Goal: Task Accomplishment & Management: Complete application form

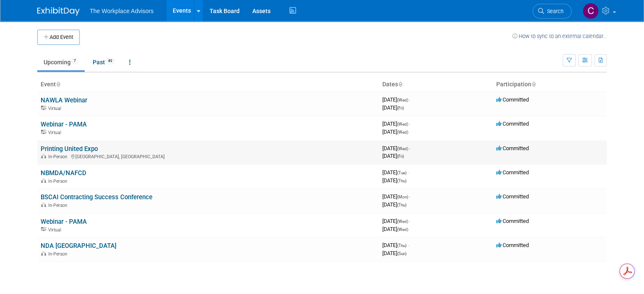
click at [56, 147] on link "Printing United Expo" at bounding box center [69, 149] width 57 height 8
click at [54, 38] on button "Add Event" at bounding box center [58, 37] width 42 height 15
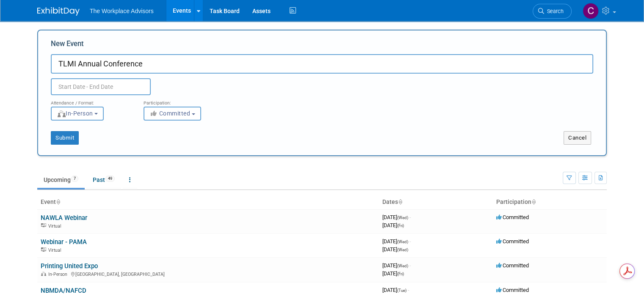
type input "TLMI Annual Conference"
click at [102, 88] on input "text" at bounding box center [101, 86] width 100 height 17
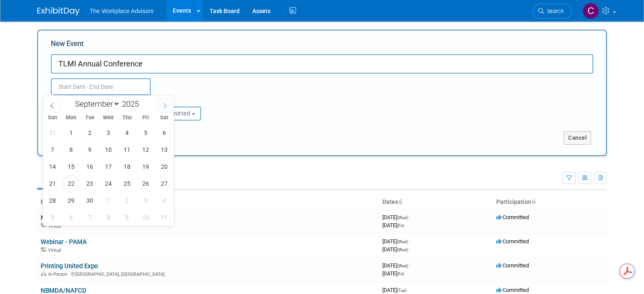
click at [162, 106] on icon at bounding box center [165, 106] width 6 height 6
select select "9"
click at [54, 164] on span "12" at bounding box center [52, 166] width 17 height 17
click at [107, 167] on span "15" at bounding box center [108, 166] width 17 height 17
type input "[DATE] to [DATE]"
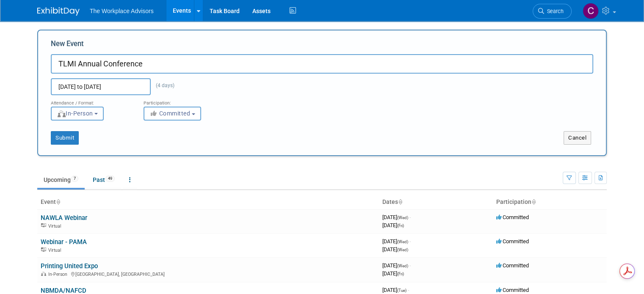
click at [77, 111] on span "In-Person" at bounding box center [75, 113] width 36 height 7
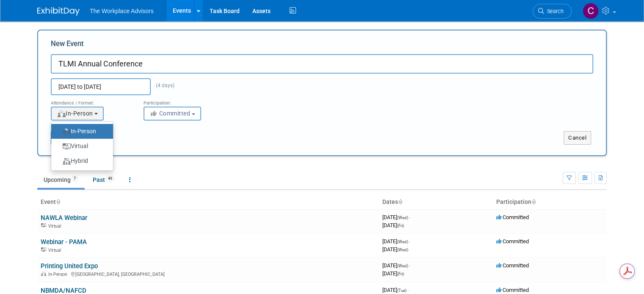
click at [68, 130] on label "In-Person" at bounding box center [80, 131] width 49 height 11
click at [59, 130] on input "In-Person" at bounding box center [56, 132] width 6 height 6
click at [240, 144] on div "Submit" at bounding box center [156, 138] width 237 height 14
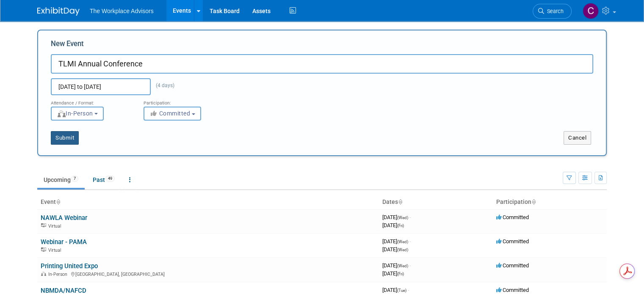
click at [59, 137] on button "Submit" at bounding box center [65, 138] width 28 height 14
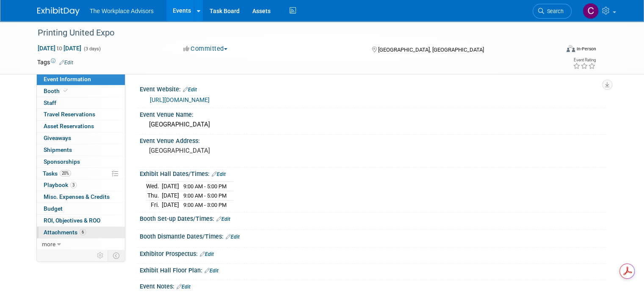
click at [60, 235] on link "6 Attachments 6" at bounding box center [81, 232] width 88 height 11
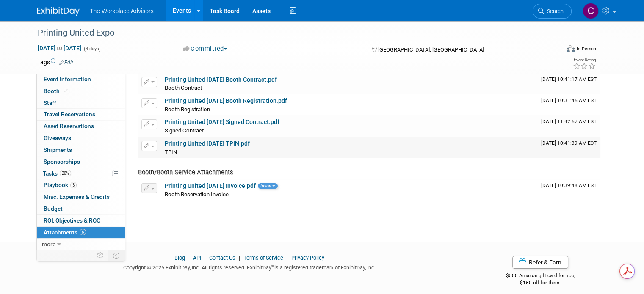
scroll to position [78, 0]
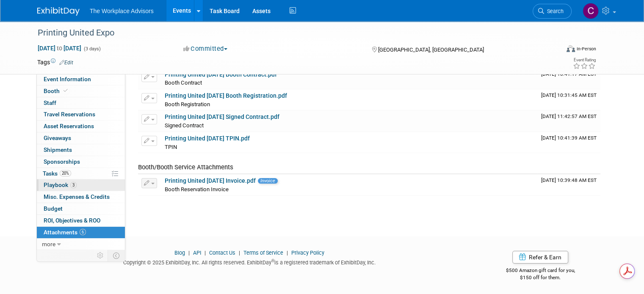
click at [49, 190] on link "3 Playbook 3" at bounding box center [81, 185] width 88 height 11
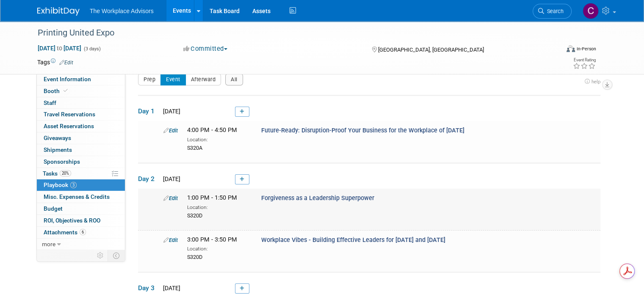
scroll to position [0, 0]
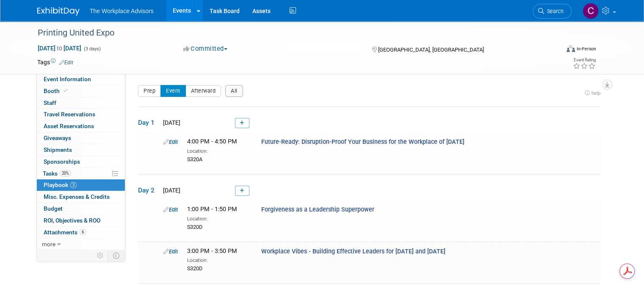
click at [124, 11] on span "The Workplace Advisors" at bounding box center [122, 11] width 64 height 7
click at [194, 15] on link at bounding box center [198, 10] width 9 height 21
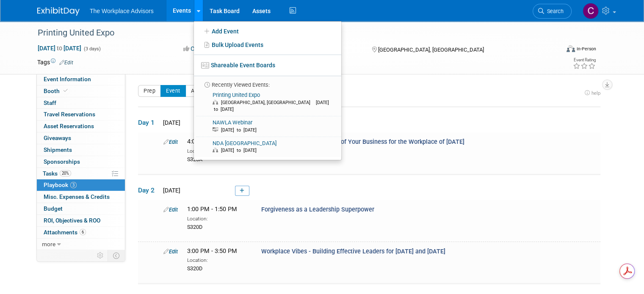
click at [194, 15] on link at bounding box center [198, 10] width 9 height 21
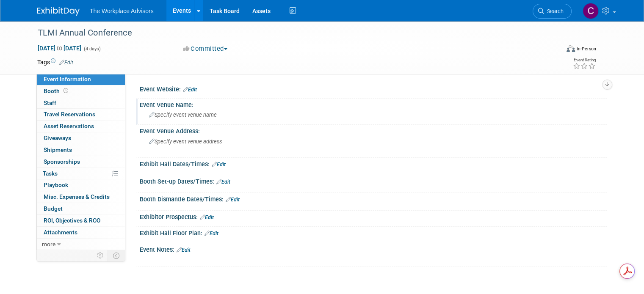
click at [153, 108] on div "Specify event venue name" at bounding box center [373, 114] width 455 height 13
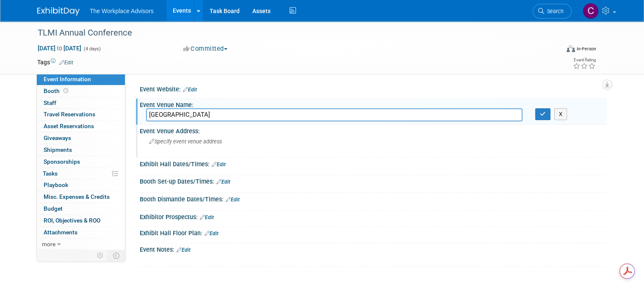
type input "[GEOGRAPHIC_DATA]"
click at [171, 143] on span "Specify event venue address" at bounding box center [185, 142] width 73 height 6
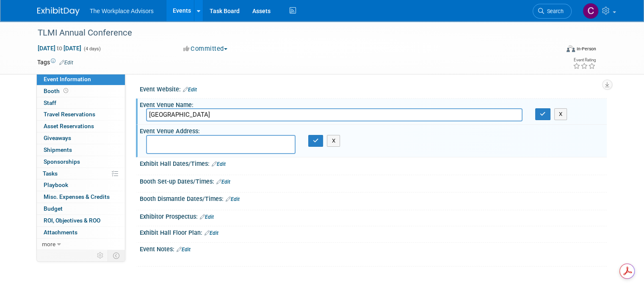
click at [155, 140] on textarea at bounding box center [221, 144] width 150 height 19
paste textarea "[STREET_ADDRESS][PERSON_NAME][US_STATE]"
type textarea "[STREET_ADDRESS][PERSON_NAME][US_STATE]"
click at [314, 140] on icon "button" at bounding box center [316, 141] width 6 height 6
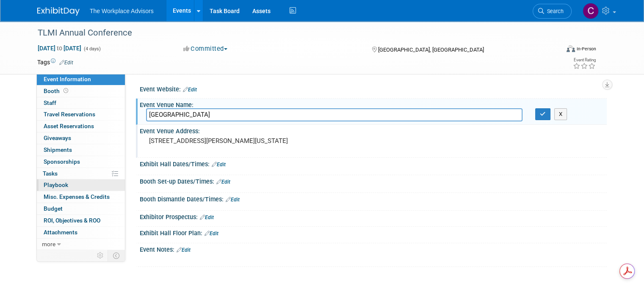
click at [55, 184] on span "Playbook 0" at bounding box center [56, 185] width 25 height 7
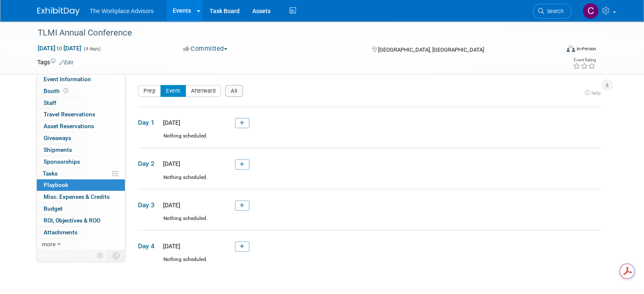
click at [238, 167] on link at bounding box center [242, 165] width 14 height 10
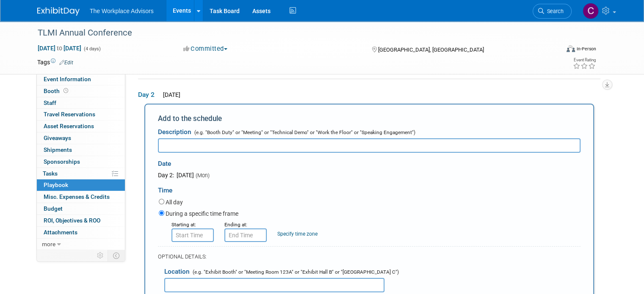
click at [176, 142] on input "text" at bounding box center [369, 146] width 423 height 14
paste input ""The Heart of Leadership: Turning Conflict into Connection"
type input ""The Heart of Leadership: Turning Conflict into Connection"
click at [176, 235] on input "8:00 AM" at bounding box center [193, 236] width 42 height 14
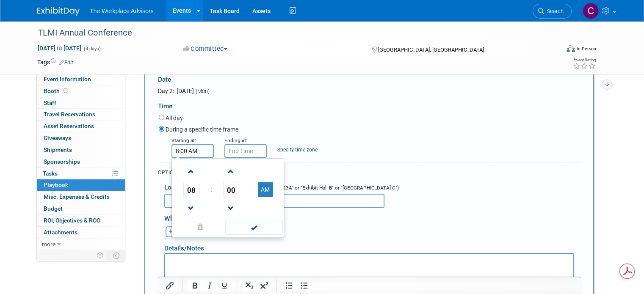
scroll to position [153, 0]
click at [184, 173] on span at bounding box center [191, 171] width 15 height 15
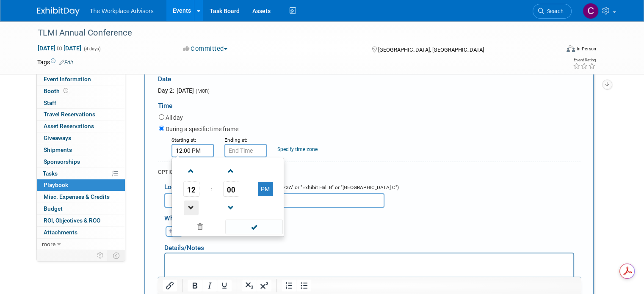
click at [184, 206] on span at bounding box center [191, 208] width 15 height 15
type input "11:00 AM"
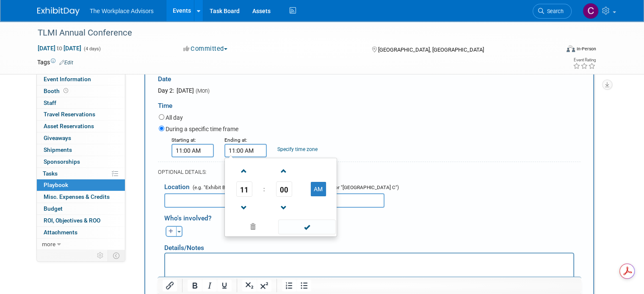
click at [239, 149] on input "11:00 AM" at bounding box center [246, 151] width 42 height 14
click at [277, 205] on span at bounding box center [284, 208] width 15 height 15
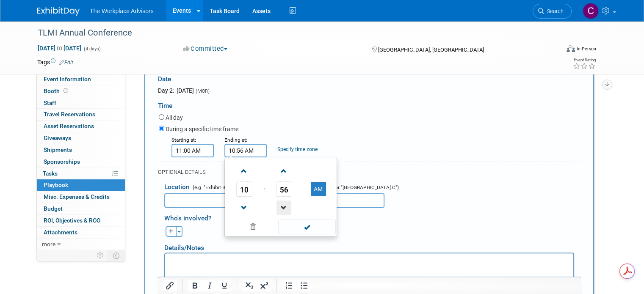
click at [277, 205] on span at bounding box center [284, 208] width 15 height 15
click at [237, 171] on span at bounding box center [244, 171] width 15 height 15
type input "11:55 AM"
click at [307, 227] on span at bounding box center [306, 227] width 57 height 15
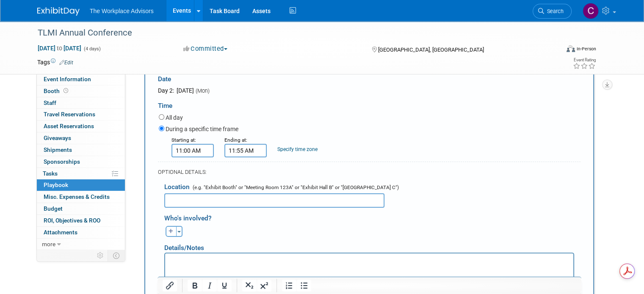
click at [177, 201] on input "text" at bounding box center [274, 201] width 220 height 14
click at [185, 201] on input "text" at bounding box center [274, 201] width 220 height 14
paste input "Calusa Ballroom 1-6"
type input "Calusa Ballroom 1-6"
click at [205, 260] on p "Rich Text Area. Press ALT-0 for help." at bounding box center [369, 261] width 399 height 8
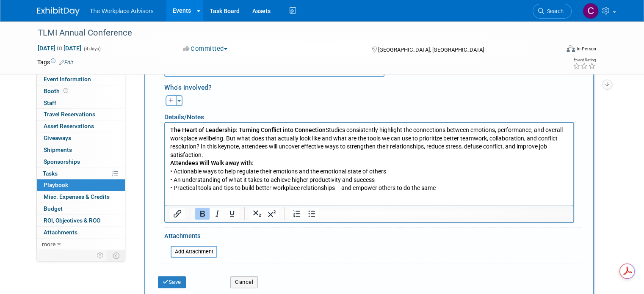
scroll to position [316, 0]
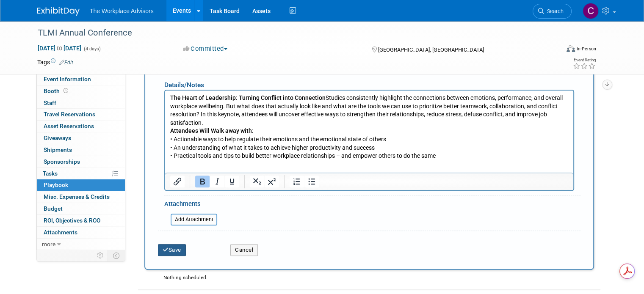
click at [172, 248] on button "Save" at bounding box center [172, 250] width 28 height 12
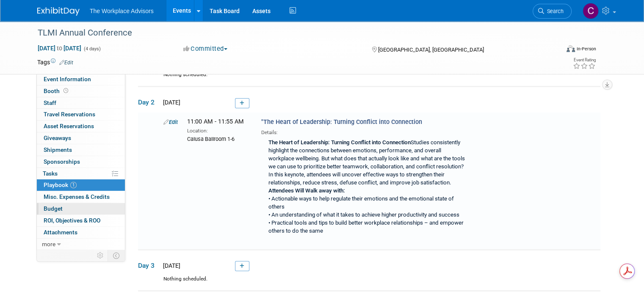
scroll to position [67, 0]
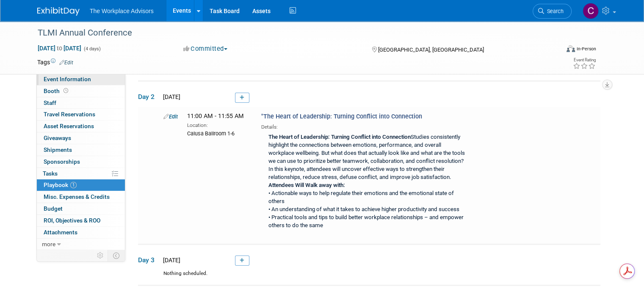
click at [65, 81] on span "Event Information" at bounding box center [67, 79] width 47 height 7
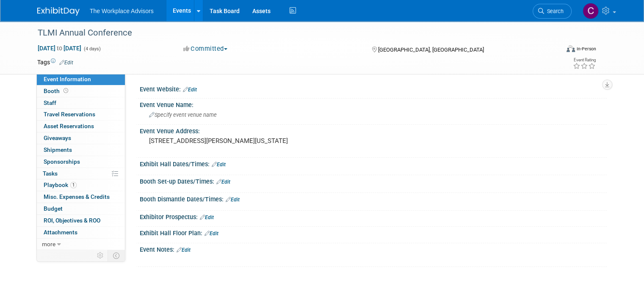
click at [190, 91] on link "Edit" at bounding box center [190, 90] width 14 height 6
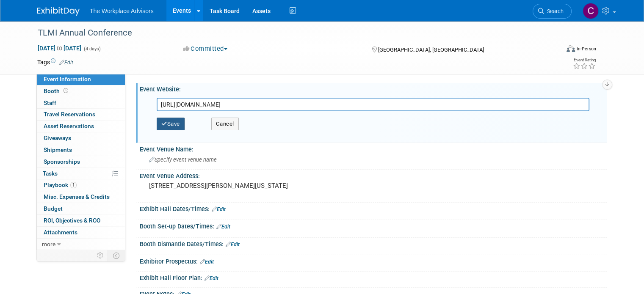
type input "[URL][DOMAIN_NAME]"
click at [161, 123] on icon "button" at bounding box center [164, 124] width 6 height 6
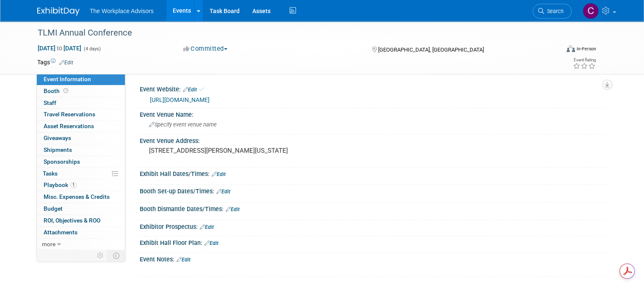
click at [188, 174] on div "Exhibit Hall Dates/Times: Edit" at bounding box center [373, 173] width 467 height 11
click at [217, 175] on link "Edit" at bounding box center [219, 175] width 14 height 6
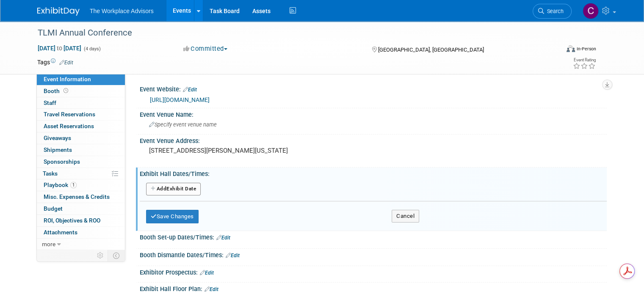
click at [172, 191] on button "Add Another Exhibit Date" at bounding box center [173, 189] width 55 height 13
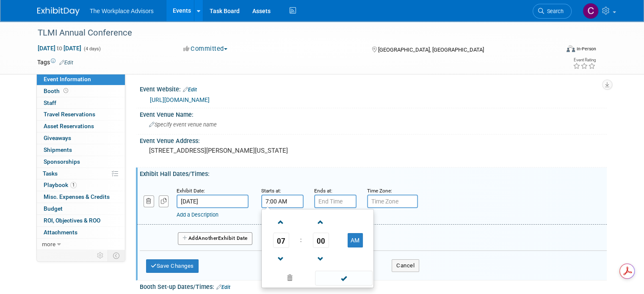
click at [288, 203] on input "7:00 AM" at bounding box center [282, 202] width 42 height 14
click at [274, 258] on span at bounding box center [281, 259] width 15 height 15
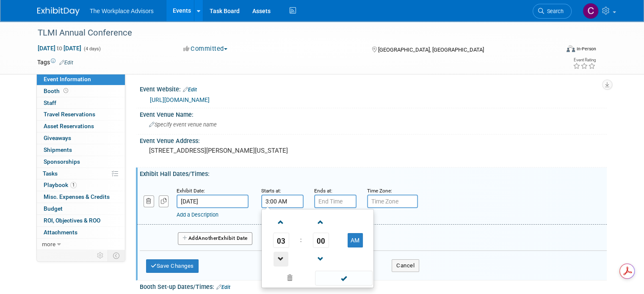
click at [274, 258] on span at bounding box center [281, 259] width 15 height 15
click at [351, 240] on button "AM" at bounding box center [355, 240] width 15 height 14
type input "2:00 PM"
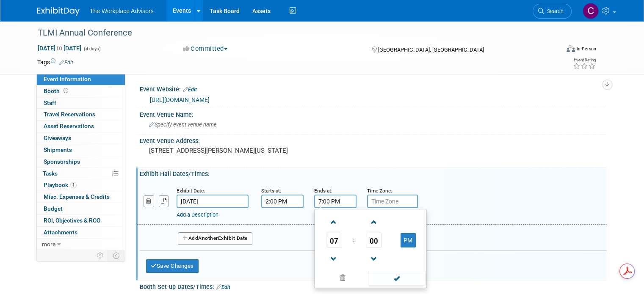
click at [327, 202] on input "7:00 PM" at bounding box center [335, 202] width 42 height 14
click at [327, 220] on span at bounding box center [334, 222] width 15 height 15
click at [328, 261] on span at bounding box center [334, 259] width 15 height 15
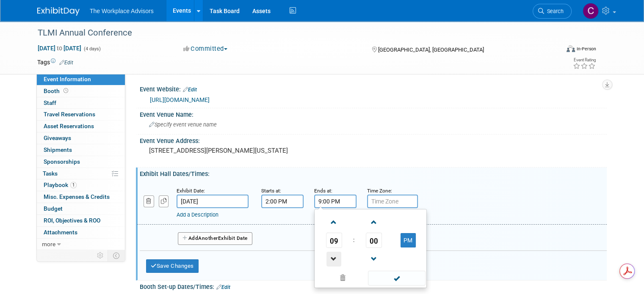
click at [328, 261] on span at bounding box center [334, 259] width 15 height 15
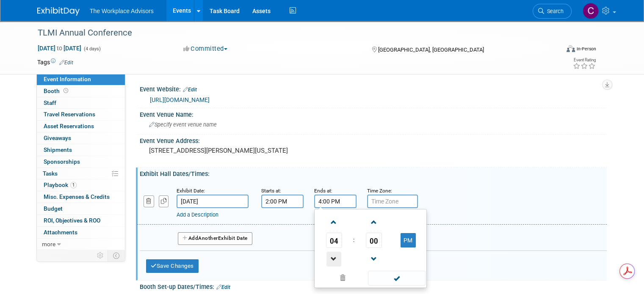
click at [328, 261] on span at bounding box center [334, 259] width 15 height 15
click at [368, 257] on span at bounding box center [373, 259] width 15 height 15
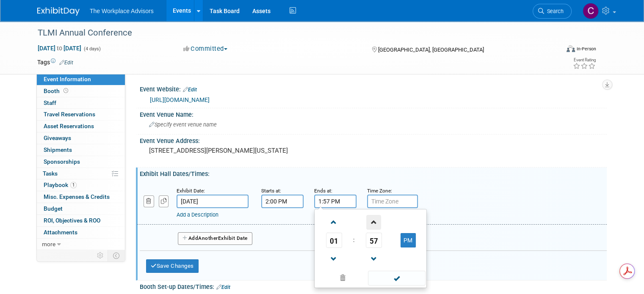
click at [369, 224] on span at bounding box center [373, 222] width 15 height 15
click at [369, 223] on span at bounding box center [373, 222] width 15 height 15
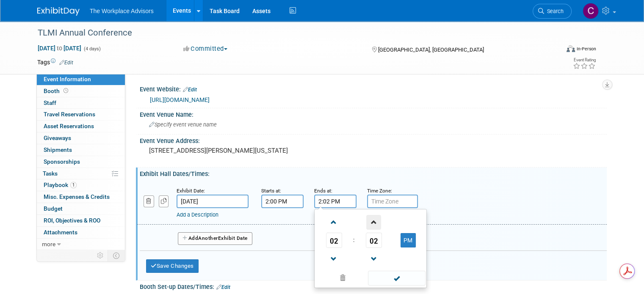
click at [369, 223] on span at bounding box center [373, 222] width 15 height 15
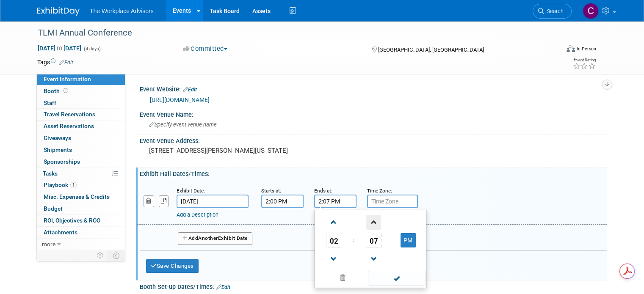
click at [369, 223] on span at bounding box center [373, 222] width 15 height 15
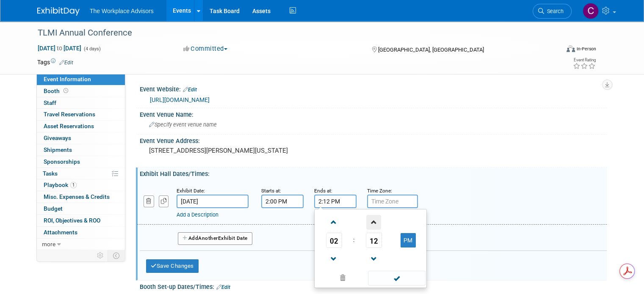
click at [366, 222] on span at bounding box center [373, 222] width 15 height 15
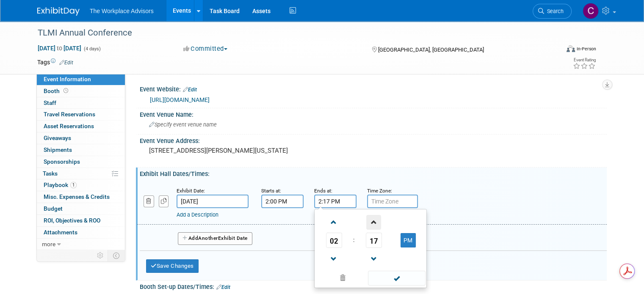
click at [366, 222] on span at bounding box center [373, 222] width 15 height 15
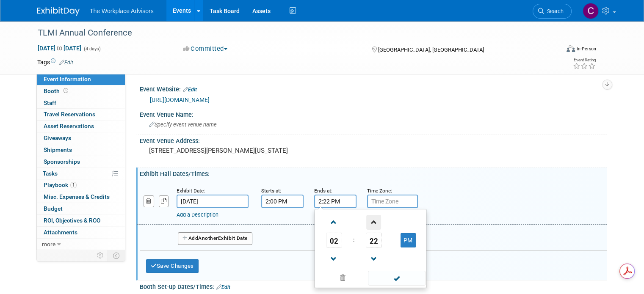
click at [366, 222] on span at bounding box center [373, 222] width 15 height 15
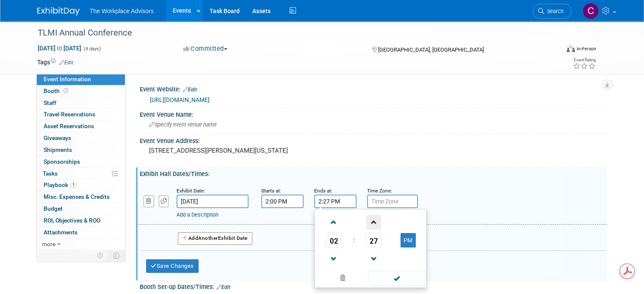
click at [366, 222] on span at bounding box center [373, 222] width 15 height 15
click at [403, 240] on button "PM" at bounding box center [408, 240] width 15 height 14
click at [406, 239] on button "AM" at bounding box center [408, 240] width 15 height 14
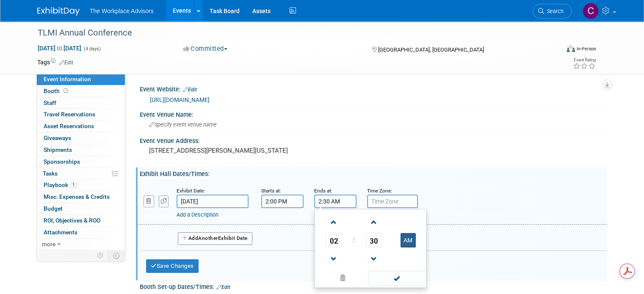
type input "2:30 PM"
click at [391, 279] on span at bounding box center [396, 278] width 57 height 15
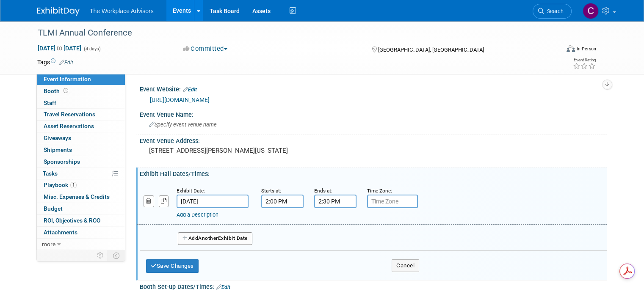
click at [217, 240] on button "Add Another Exhibit Date" at bounding box center [215, 239] width 75 height 13
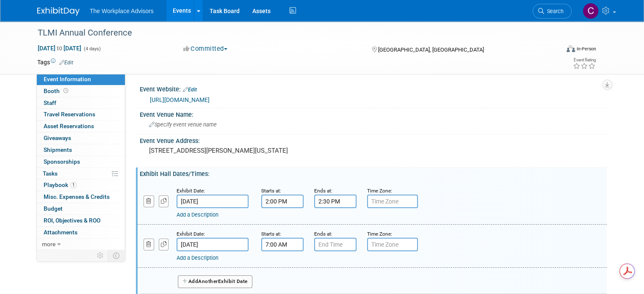
click at [282, 243] on input "7:00 AM" at bounding box center [282, 245] width 42 height 14
click at [286, 246] on input "7:00 AM" at bounding box center [282, 245] width 42 height 14
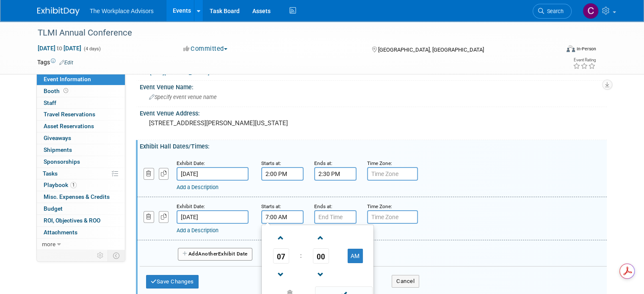
scroll to position [42, 0]
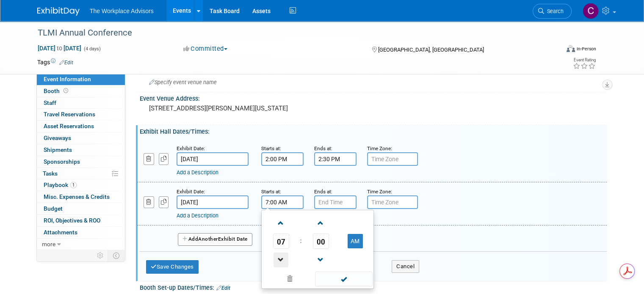
click at [274, 261] on span at bounding box center [281, 260] width 15 height 15
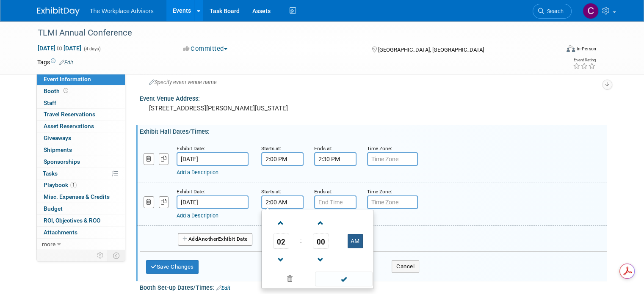
click at [348, 238] on button "AM" at bounding box center [355, 241] width 15 height 14
type input "2:00 PM"
type input "7:00 PM"
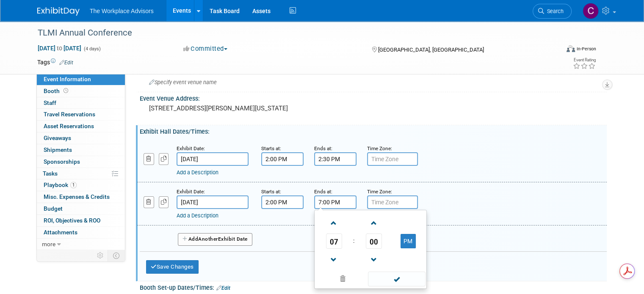
click at [329, 204] on input "7:00 PM" at bounding box center [335, 203] width 42 height 14
click at [261, 200] on input "2:00 PM" at bounding box center [282, 203] width 42 height 14
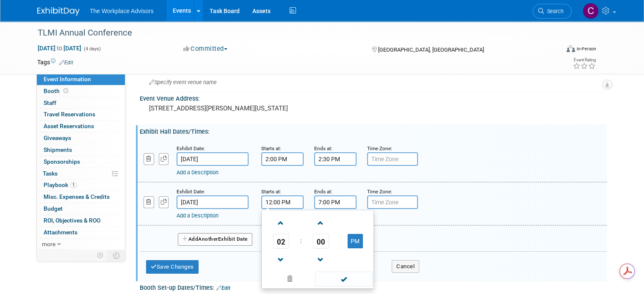
type input "12:00 PM"
click at [319, 204] on input "7:00 PM" at bounding box center [335, 203] width 42 height 14
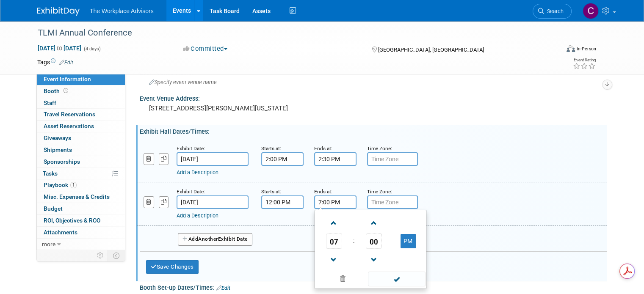
drag, startPoint x: 313, startPoint y: 200, endPoint x: 307, endPoint y: 200, distance: 5.5
click at [314, 200] on input "7:00 PM" at bounding box center [335, 203] width 42 height 14
click at [401, 239] on button "PM" at bounding box center [408, 241] width 15 height 14
click at [401, 239] on button "AM" at bounding box center [408, 241] width 15 height 14
drag, startPoint x: 313, startPoint y: 201, endPoint x: 305, endPoint y: 200, distance: 7.7
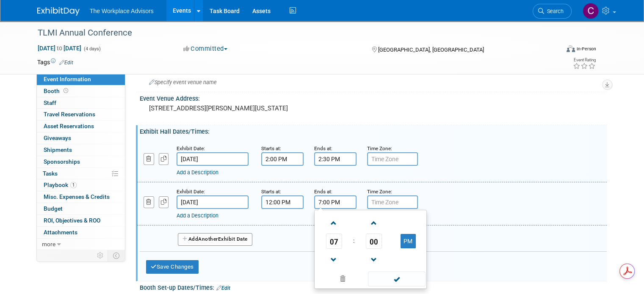
click at [308, 200] on div "Ends at: 7:00 PM 07 : 00 PM 12 01 02 03 04 05 06 07 08 09 10 11 00 05 10 15 20 …" at bounding box center [334, 198] width 53 height 22
click at [402, 240] on button "PM" at bounding box center [408, 241] width 15 height 14
click at [401, 238] on button "AM" at bounding box center [408, 241] width 15 height 14
drag, startPoint x: 314, startPoint y: 201, endPoint x: 306, endPoint y: 201, distance: 7.2
click at [308, 201] on div "Ends at: 7:00 PM 07 : 00 PM 12 01 02 03 04 05 06 07 08 09 10 11 00 05 10 15 20 …" at bounding box center [334, 198] width 53 height 22
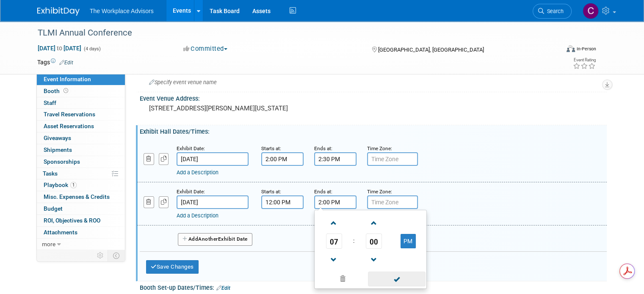
click at [397, 276] on span at bounding box center [396, 279] width 57 height 15
type input "2:00 PM"
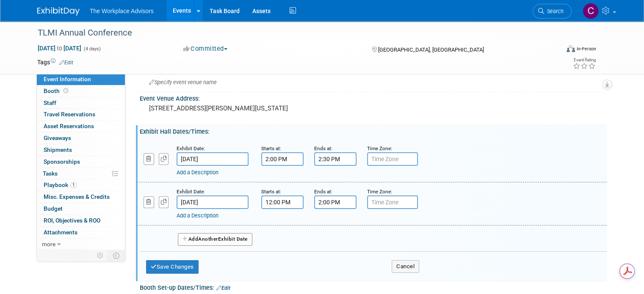
click at [187, 242] on button "Add Another Exhibit Date" at bounding box center [215, 239] width 75 height 13
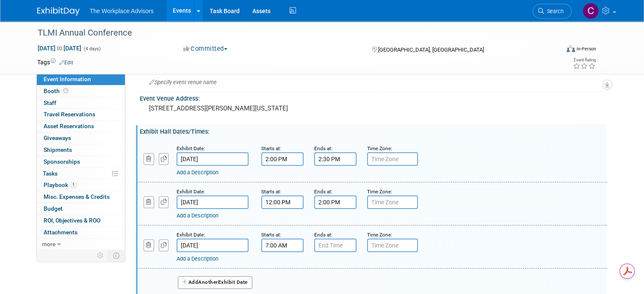
click at [269, 243] on input "7:00 AM" at bounding box center [282, 246] width 42 height 14
click at [267, 244] on input "7:00 AM" at bounding box center [282, 246] width 42 height 14
type input "7:30 AM"
click at [317, 244] on input "7:00 PM" at bounding box center [335, 246] width 42 height 14
click at [327, 262] on span at bounding box center [334, 266] width 15 height 15
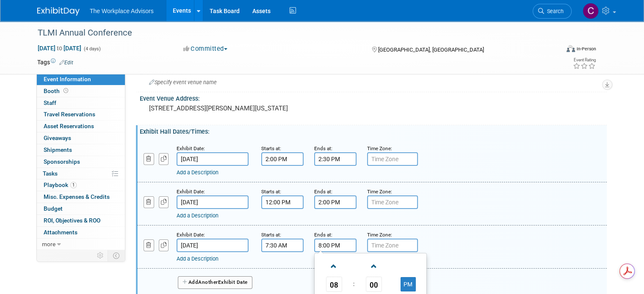
drag, startPoint x: 319, startPoint y: 244, endPoint x: 314, endPoint y: 244, distance: 5.5
click at [314, 244] on input "8:00 PM" at bounding box center [335, 246] width 42 height 14
click at [405, 286] on button "PM" at bounding box center [408, 285] width 15 height 14
click at [319, 245] on input "8:00 AM" at bounding box center [335, 246] width 42 height 14
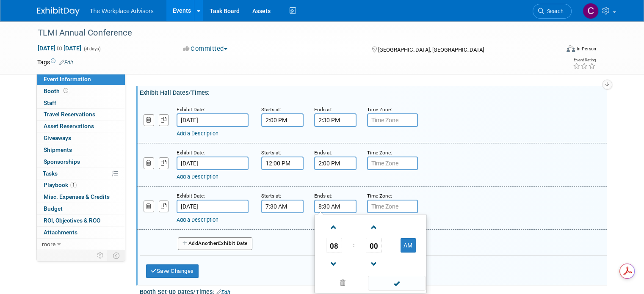
scroll to position [127, 0]
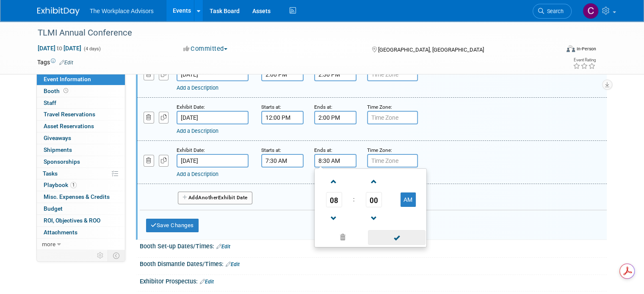
click at [384, 238] on span at bounding box center [396, 237] width 57 height 15
type input "8:30 AM"
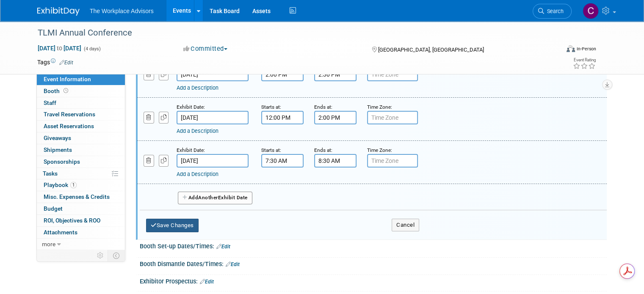
click at [176, 229] on button "Save Changes" at bounding box center [172, 226] width 53 height 14
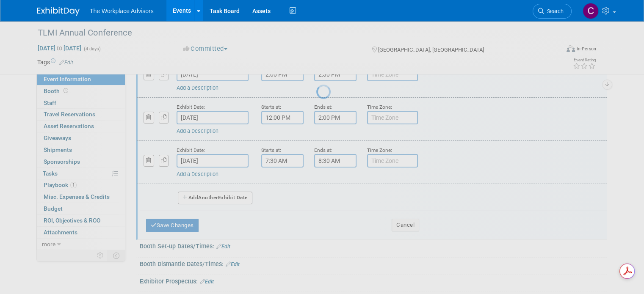
scroll to position [70, 0]
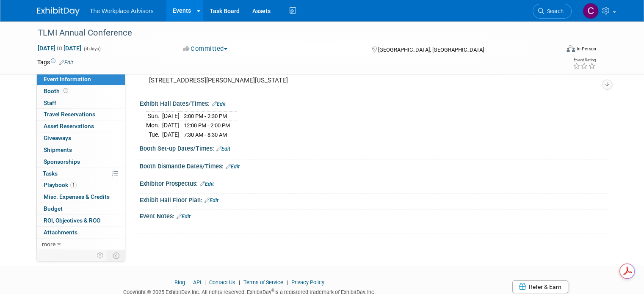
click at [219, 147] on link "Edit" at bounding box center [224, 149] width 14 height 6
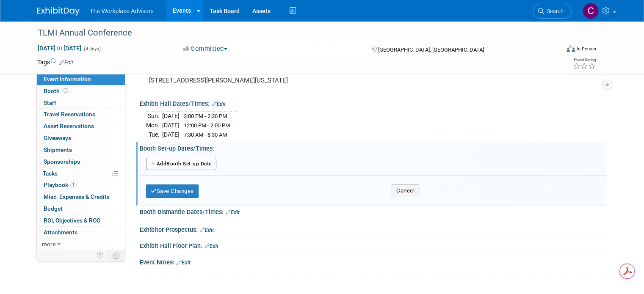
click at [188, 166] on button "Add Another Booth Set-up Date" at bounding box center [181, 164] width 70 height 13
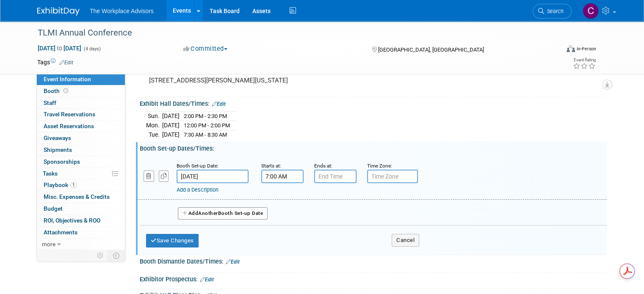
click at [285, 176] on input "7:00 AM" at bounding box center [282, 177] width 42 height 14
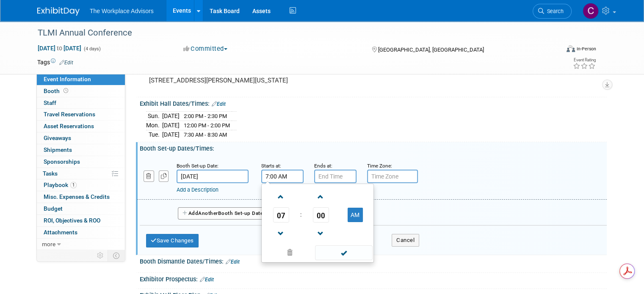
drag, startPoint x: 285, startPoint y: 176, endPoint x: 255, endPoint y: 174, distance: 29.7
click at [261, 174] on input "7:00 AM" at bounding box center [282, 177] width 42 height 14
click at [351, 214] on button "AM" at bounding box center [355, 215] width 15 height 14
drag, startPoint x: 261, startPoint y: 173, endPoint x: 248, endPoint y: 174, distance: 12.8
click at [255, 174] on div "Starts at: 7:00 PM 07 : 00 PM 12 01 02 03 04 05 06 07 08 09 10 11 00 05 10 15 2…" at bounding box center [281, 172] width 53 height 22
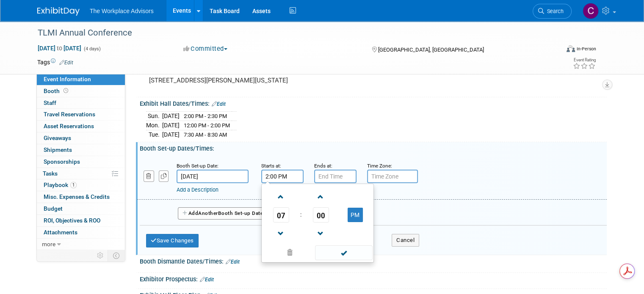
type input "2:00 PM"
click at [339, 178] on input "7:00 PM" at bounding box center [335, 177] width 42 height 14
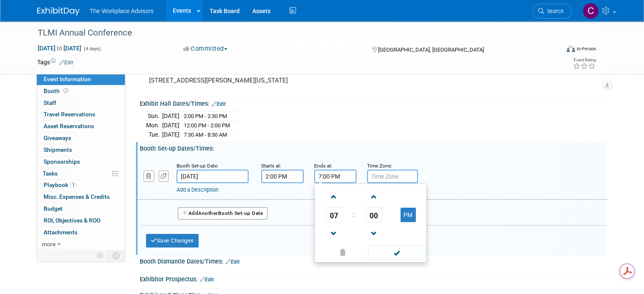
drag, startPoint x: 315, startPoint y: 172, endPoint x: 308, endPoint y: 172, distance: 7.2
click at [314, 172] on input "7:00 PM" at bounding box center [335, 177] width 42 height 14
click at [392, 252] on span at bounding box center [396, 253] width 57 height 15
type input "5:00 PM"
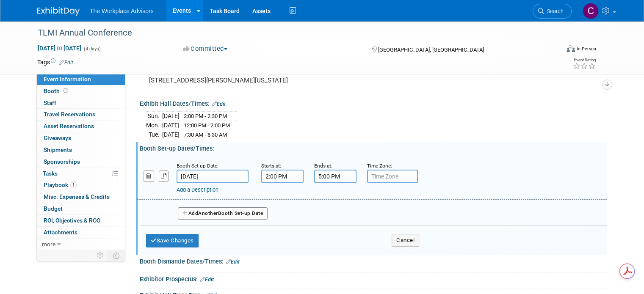
click at [269, 238] on div "Save Changes Cancel" at bounding box center [282, 239] width 273 height 26
click at [81, 116] on span "Travel Reservations 0" at bounding box center [70, 114] width 52 height 7
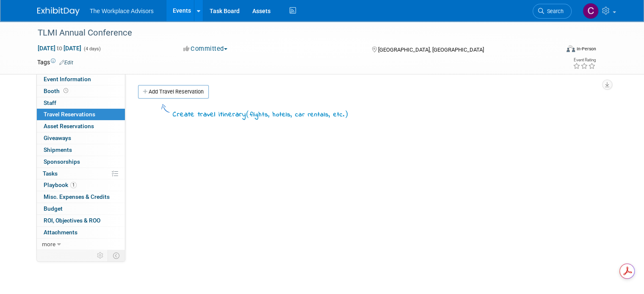
scroll to position [0, 0]
click at [159, 96] on link "Add Travel Reservation" at bounding box center [173, 92] width 71 height 14
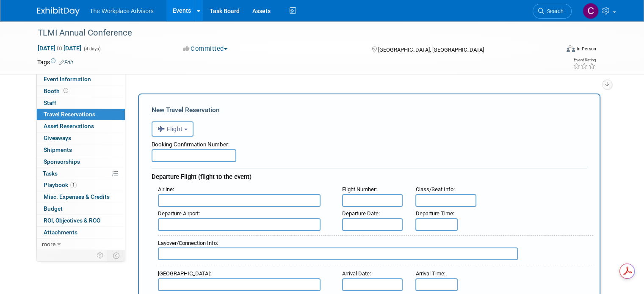
click at [192, 200] on input "text" at bounding box center [239, 200] width 163 height 13
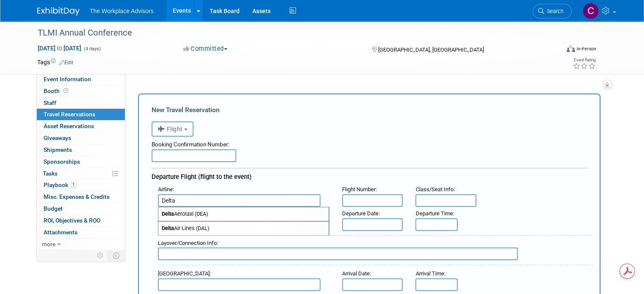
click at [193, 225] on span "Delta Air Lines (DAL)" at bounding box center [243, 229] width 170 height 14
type input "Delta Air Lines (DAL)"
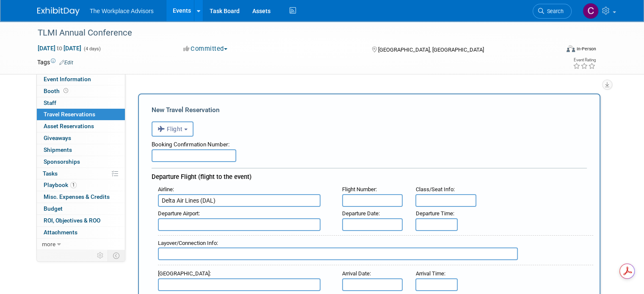
click at [376, 200] on input "text" at bounding box center [372, 200] width 61 height 13
type input "2091"
click at [235, 222] on input "text" at bounding box center [239, 225] width 163 height 13
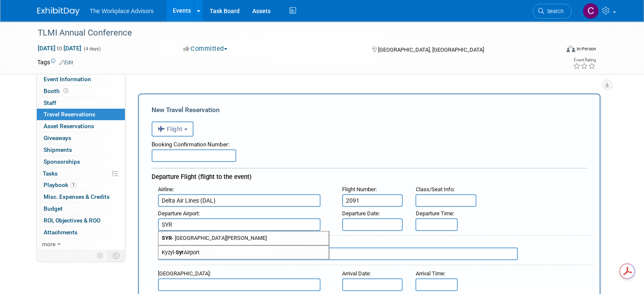
click at [236, 238] on span "SYR - Syracuse Hancock International Airport" at bounding box center [243, 239] width 170 height 14
type input "SYR - Syracuse Hancock International Airport"
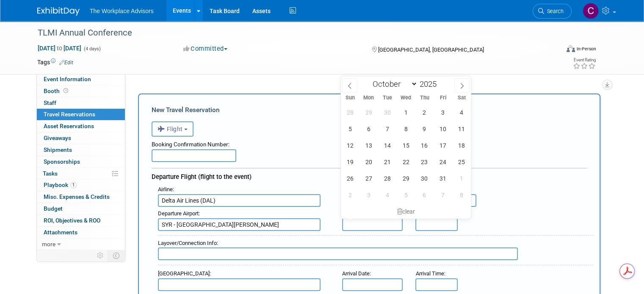
click at [380, 221] on input "text" at bounding box center [372, 225] width 61 height 13
click at [357, 144] on span "12" at bounding box center [350, 145] width 17 height 17
type input "Oct 12, 2025"
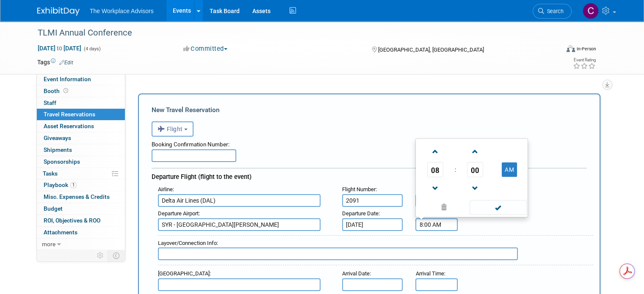
click at [437, 224] on input "8:00 AM" at bounding box center [437, 225] width 42 height 13
click at [434, 184] on span at bounding box center [435, 188] width 15 height 15
click at [436, 186] on span at bounding box center [435, 188] width 15 height 15
click at [512, 166] on button "AM" at bounding box center [509, 170] width 15 height 14
click at [500, 208] on span at bounding box center [498, 207] width 57 height 15
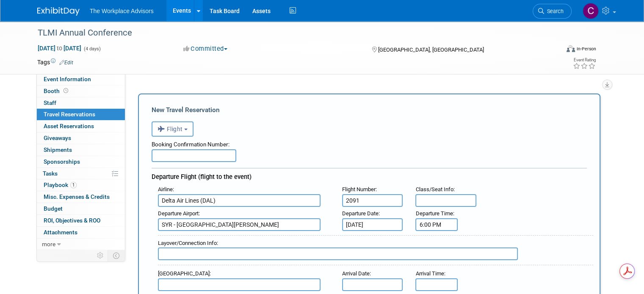
click at [447, 227] on input "6:00 PM" at bounding box center [437, 225] width 42 height 13
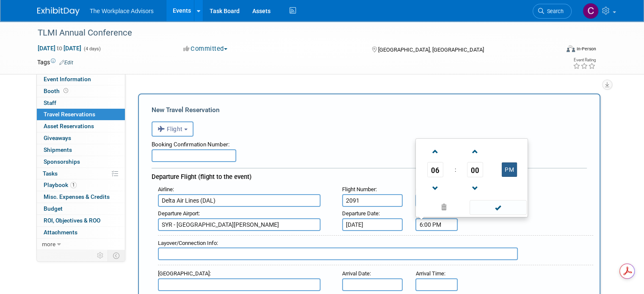
click at [509, 167] on button "PM" at bounding box center [509, 170] width 15 height 14
type input "6:00 AM"
click at [503, 211] on span at bounding box center [498, 207] width 57 height 15
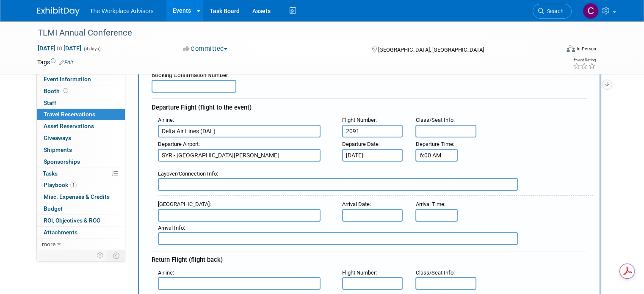
scroll to position [85, 0]
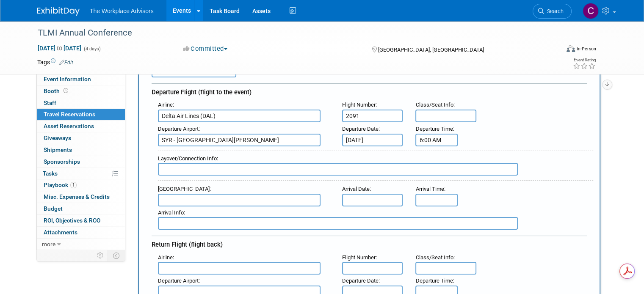
click at [208, 195] on input "text" at bounding box center [239, 200] width 163 height 13
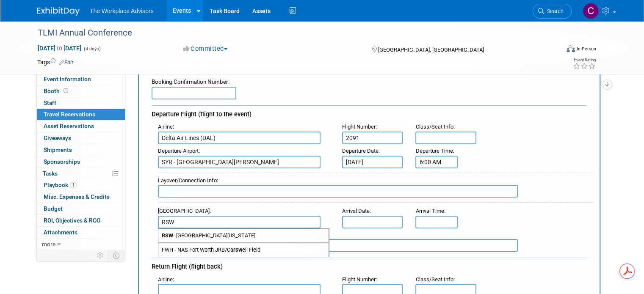
scroll to position [42, 0]
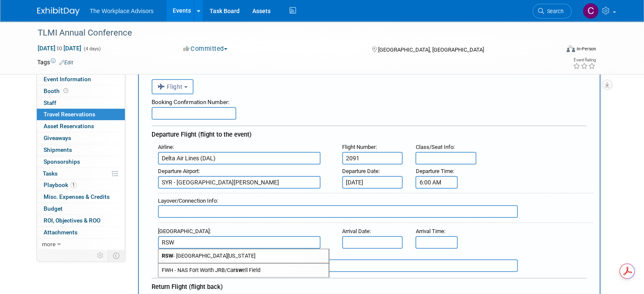
click at [202, 250] on span "RSW - Southwest Florida International Airport" at bounding box center [243, 257] width 170 height 14
type input "RSW - Southwest Florida International Airport"
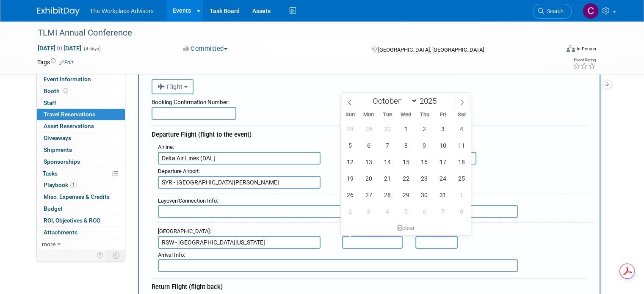
click at [379, 240] on input "text" at bounding box center [372, 242] width 61 height 13
drag, startPoint x: 351, startPoint y: 162, endPoint x: 372, endPoint y: 180, distance: 27.6
click at [352, 163] on span "12" at bounding box center [350, 162] width 17 height 17
type input "Oct 12, 2025"
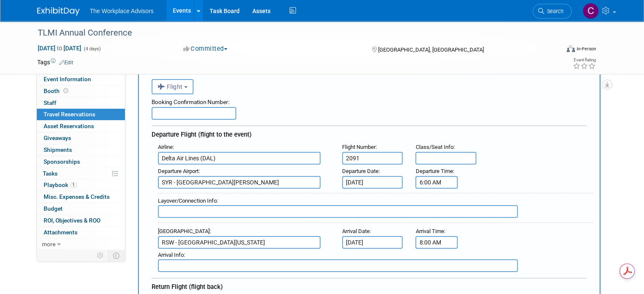
click at [436, 239] on input "8:00 AM" at bounding box center [437, 242] width 42 height 13
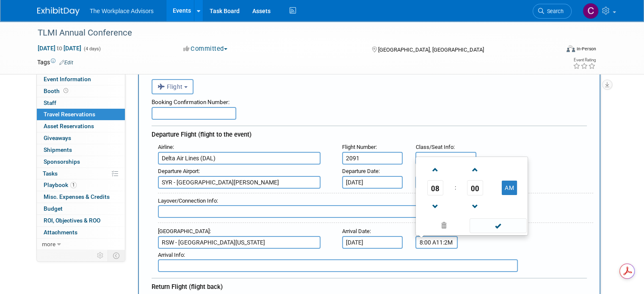
type input "8:00 A11:26M"
drag, startPoint x: 438, startPoint y: 239, endPoint x: 388, endPoint y: 236, distance: 50.0
click at [388, 236] on div "Arrival Airport : RSW - Southwest Florida International Airport Arrival Date : …" at bounding box center [373, 237] width 442 height 24
type input "11:26 AM"
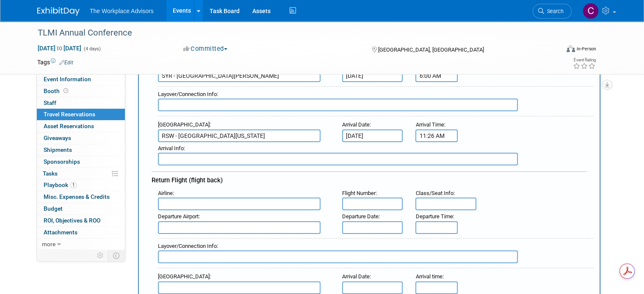
scroll to position [169, 0]
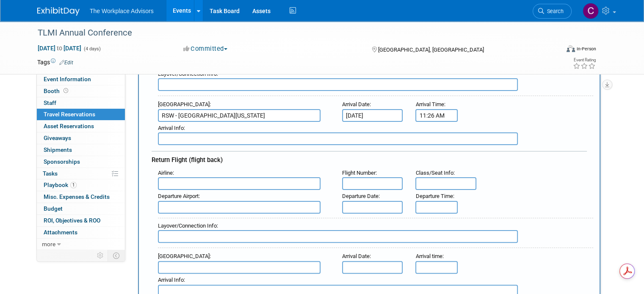
click at [177, 183] on input "text" at bounding box center [239, 184] width 163 height 13
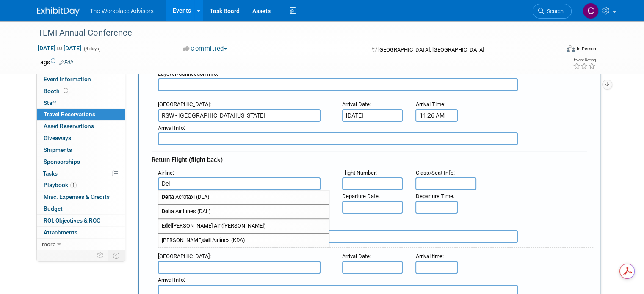
click at [182, 207] on span "Del ta Air Lines (DAL)" at bounding box center [243, 212] width 170 height 14
type input "Delta Air Lines (DAL)"
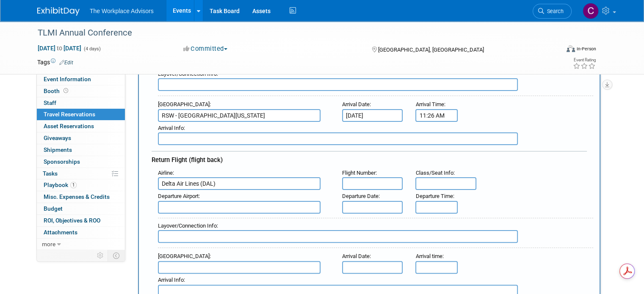
click at [359, 178] on input "text" at bounding box center [372, 184] width 61 height 13
type input "814"
click at [208, 203] on input "text" at bounding box center [239, 207] width 163 height 13
click at [251, 215] on span "RSW - Southwest Florida International Airport" at bounding box center [243, 221] width 170 height 14
type input "RSW - Southwest Florida International Airport"
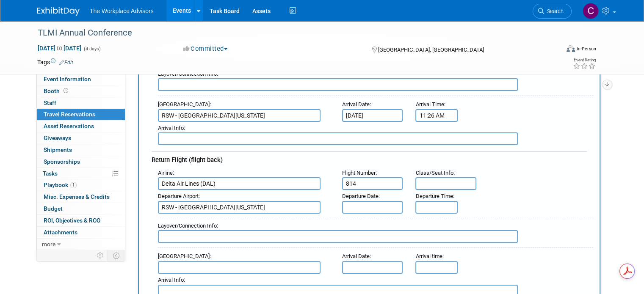
click at [355, 201] on input "text" at bounding box center [372, 207] width 61 height 13
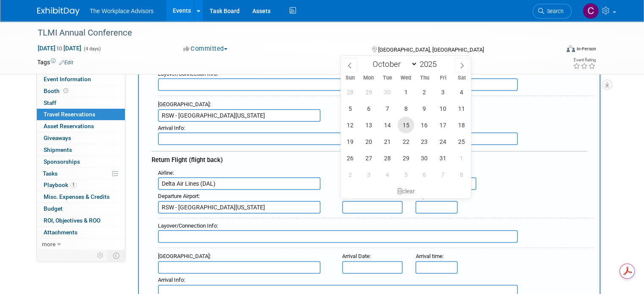
click at [406, 126] on span "15" at bounding box center [406, 125] width 17 height 17
type input "Oct 15, 2025"
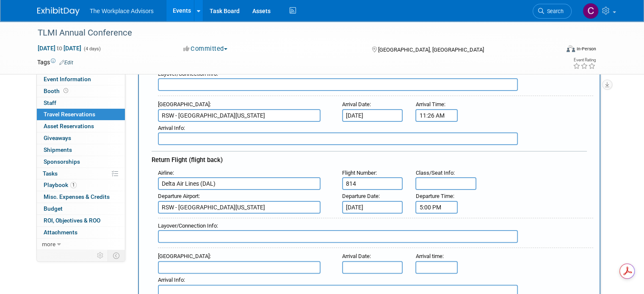
click at [439, 201] on input "5:00 PM" at bounding box center [437, 207] width 42 height 13
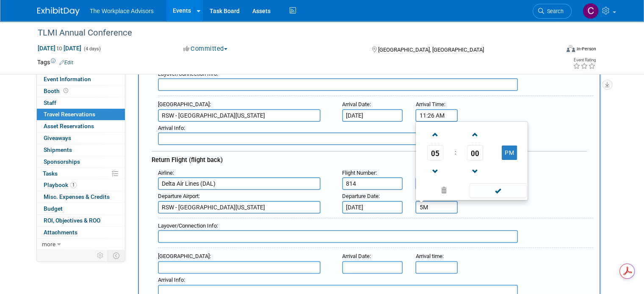
type input "M"
type input "10:14 AM"
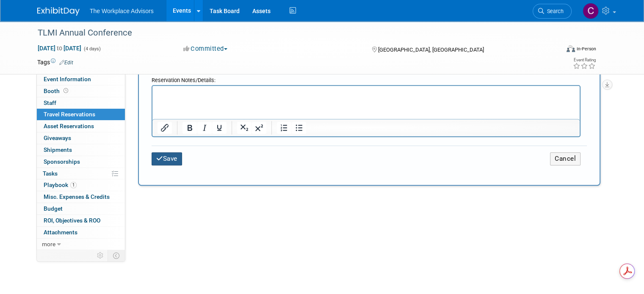
scroll to position [0, 0]
click at [164, 153] on button "Save" at bounding box center [167, 159] width 31 height 13
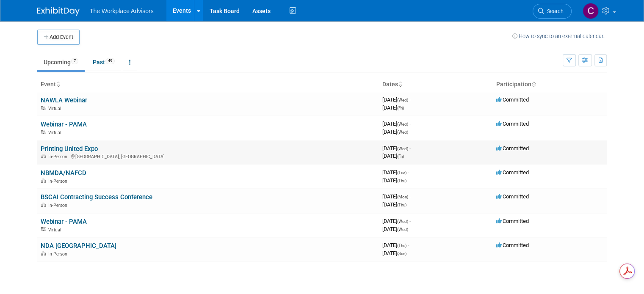
click at [71, 155] on icon at bounding box center [73, 157] width 4 height 5
click at [76, 147] on link "Printing United Expo" at bounding box center [69, 149] width 57 height 8
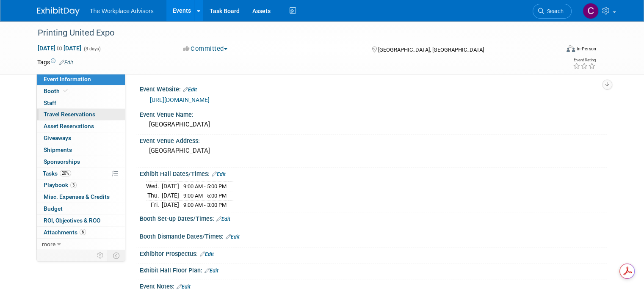
click at [72, 117] on span "Travel Reservations 0" at bounding box center [70, 114] width 52 height 7
